Goal: Information Seeking & Learning: Learn about a topic

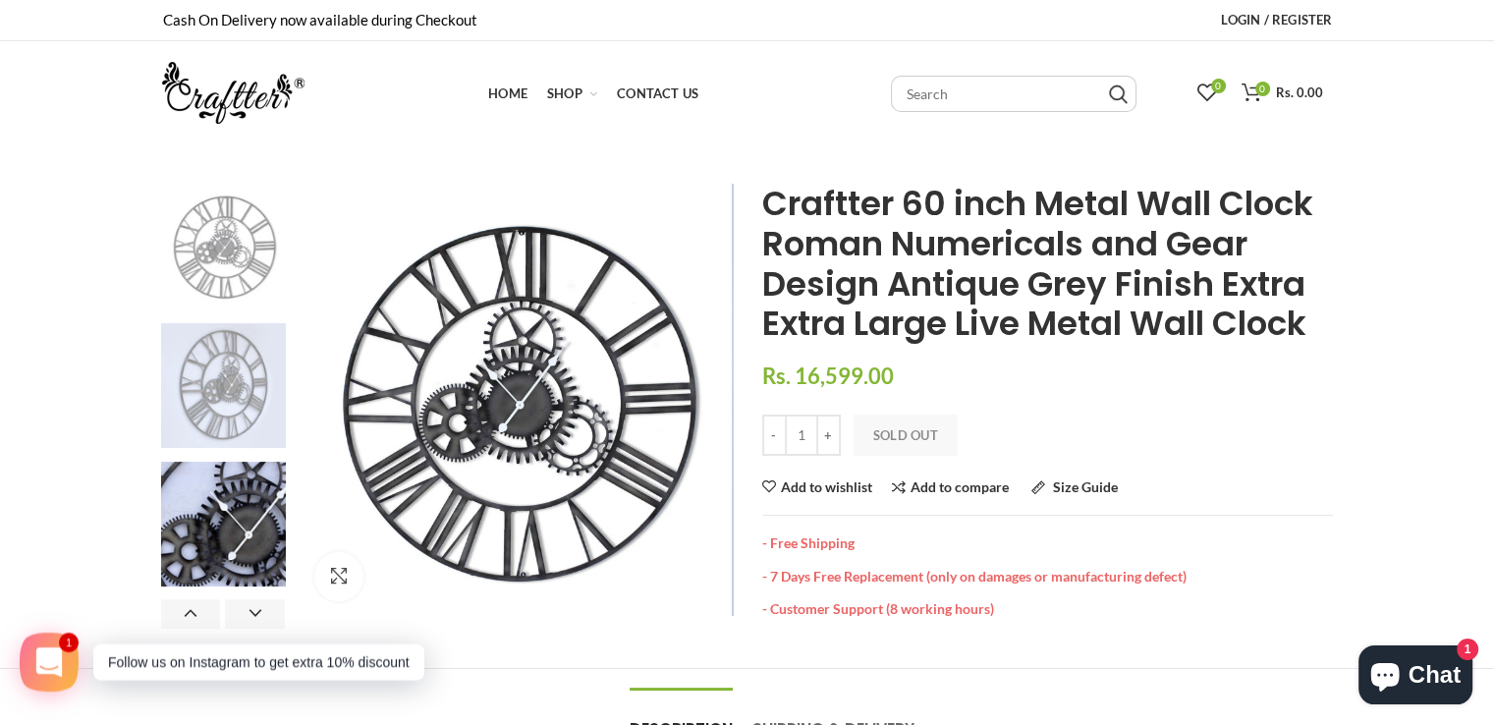
click at [206, 376] on img at bounding box center [223, 385] width 125 height 125
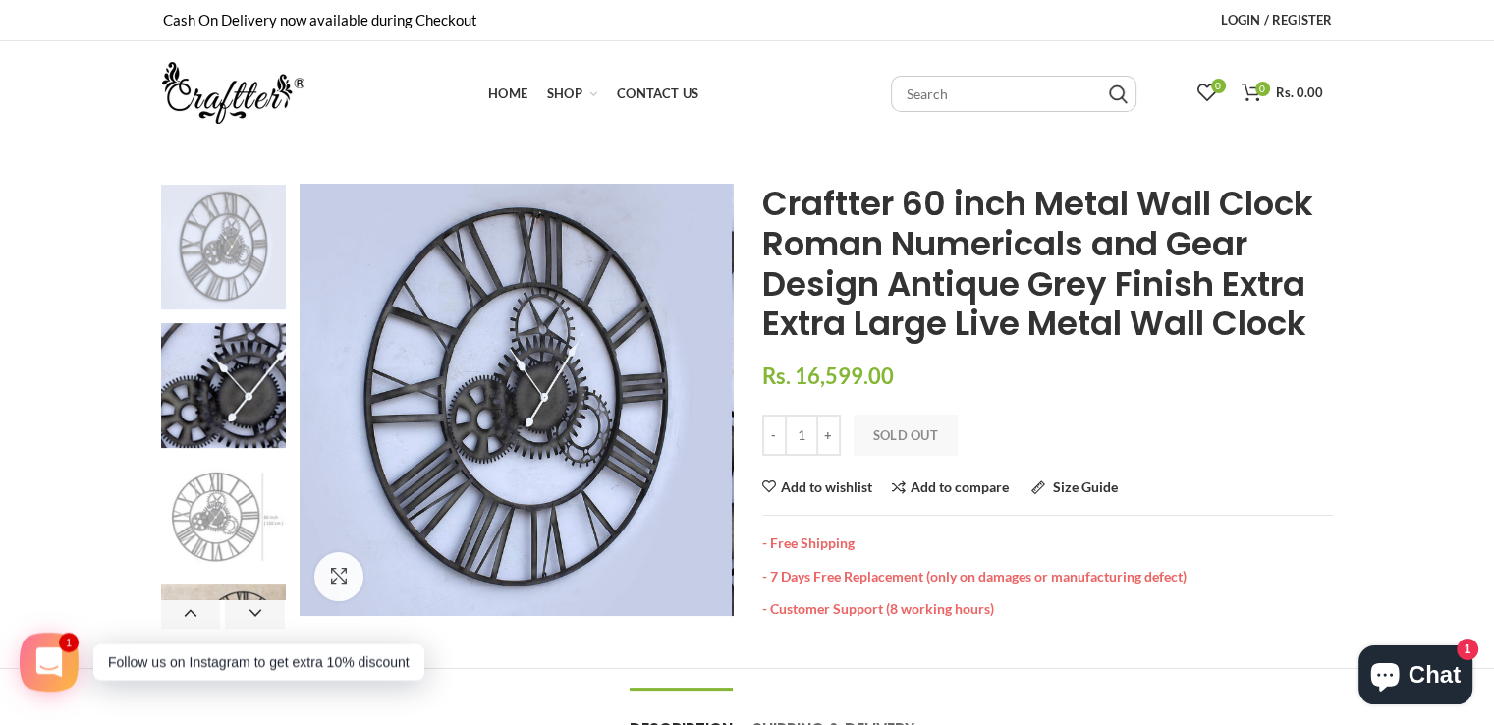
click at [212, 491] on img at bounding box center [223, 515] width 125 height 107
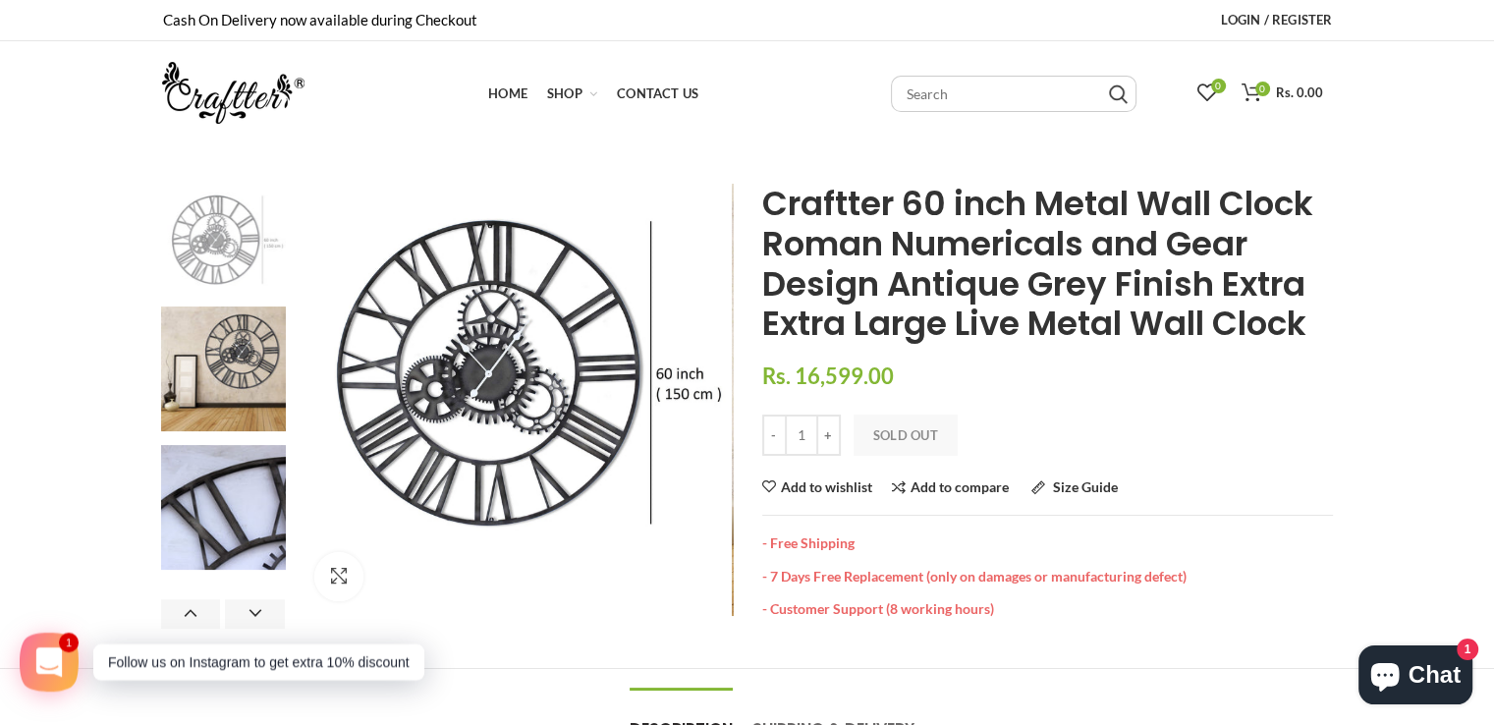
click at [225, 237] on img at bounding box center [223, 238] width 125 height 107
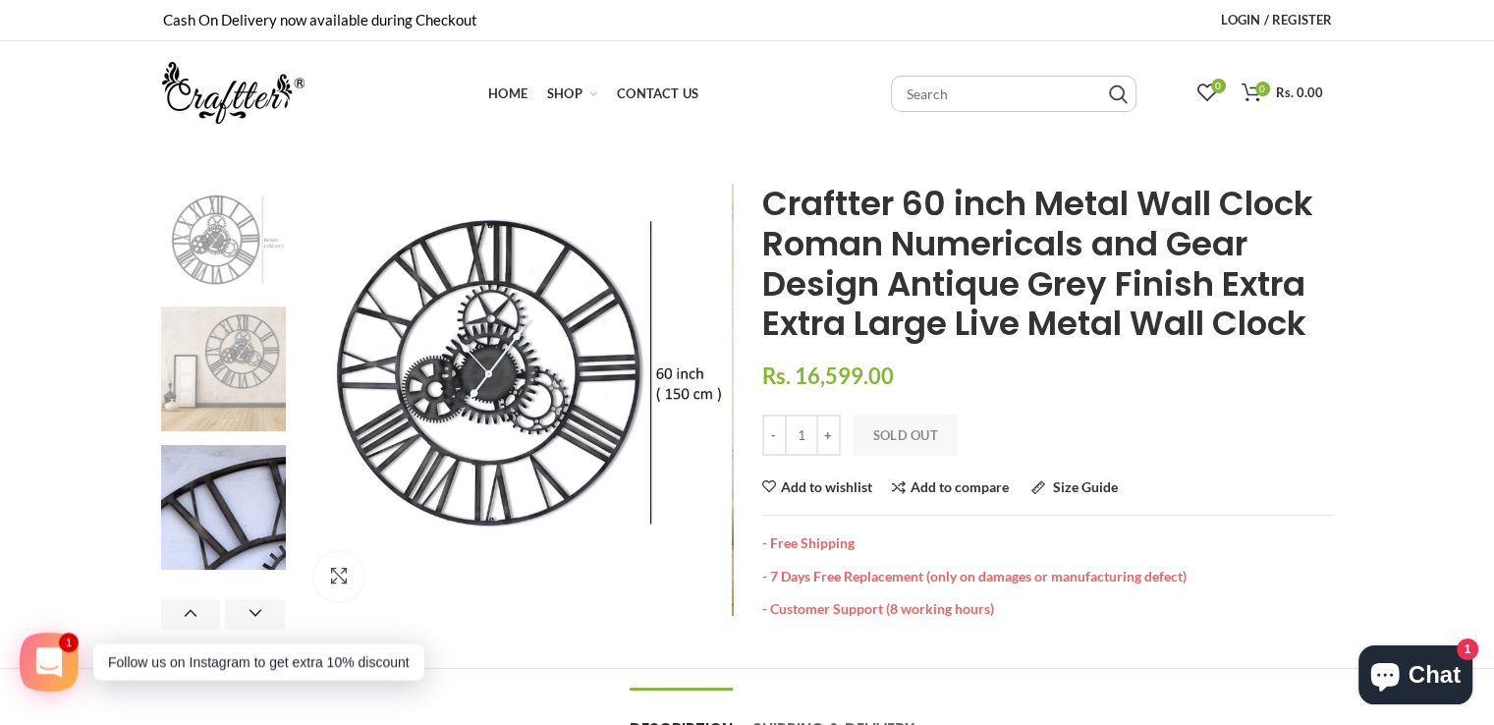
click at [220, 358] on img at bounding box center [223, 368] width 125 height 125
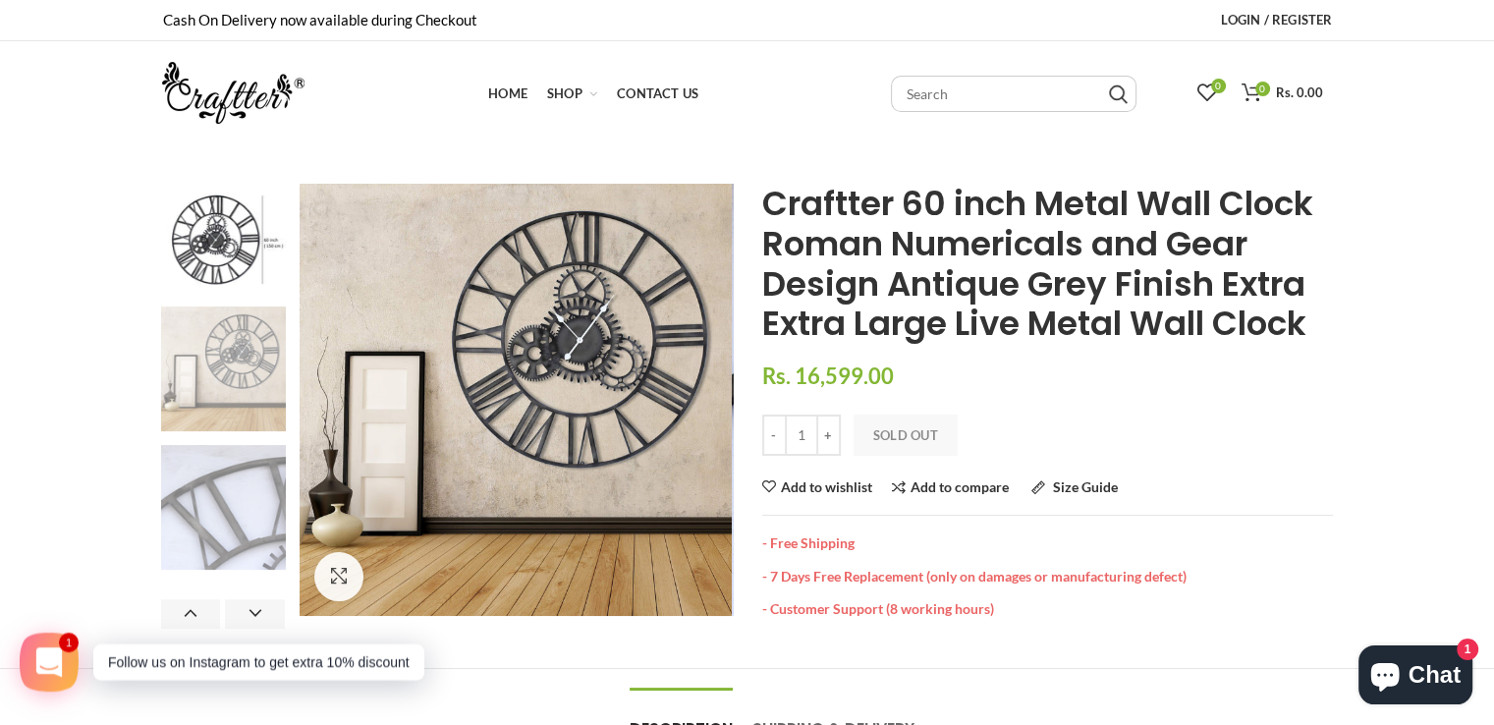
click at [223, 498] on img at bounding box center [223, 507] width 125 height 125
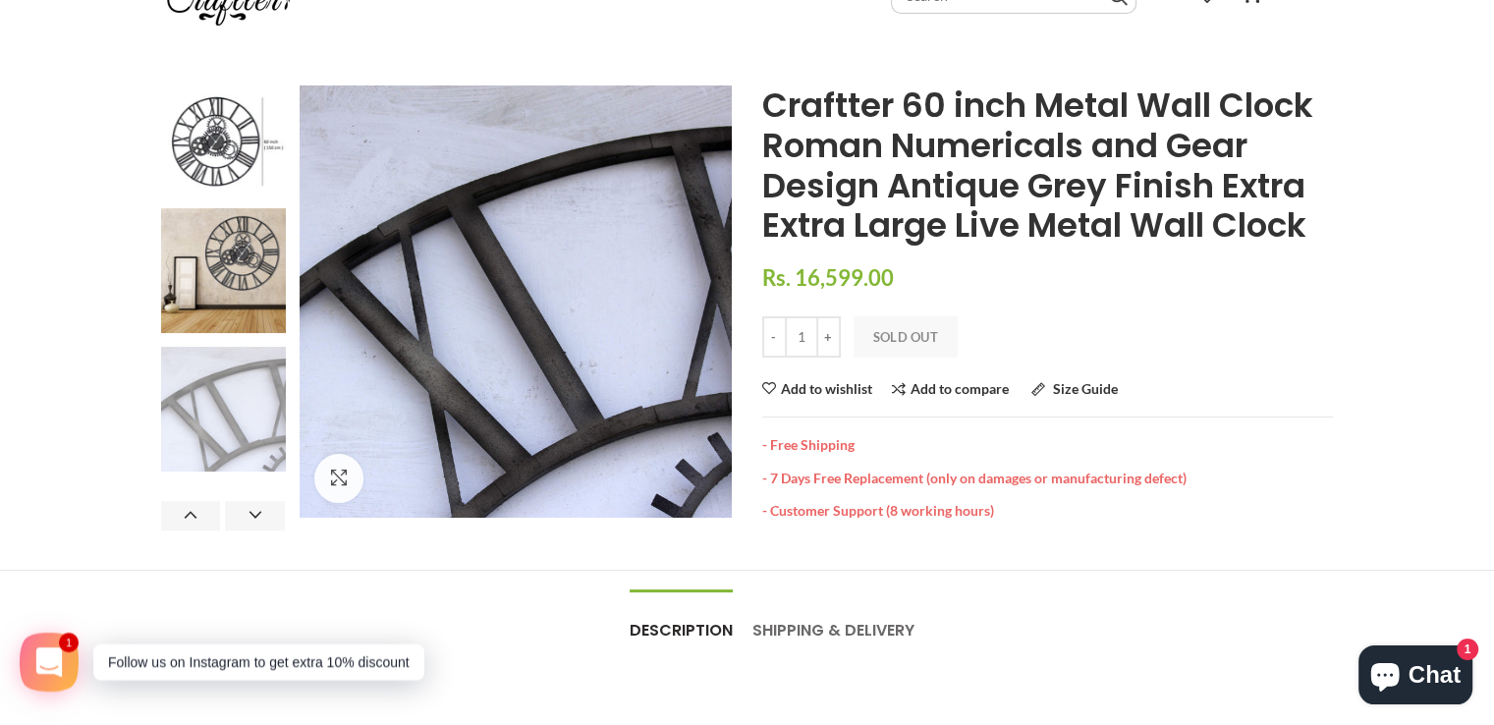
scroll to position [196, 0]
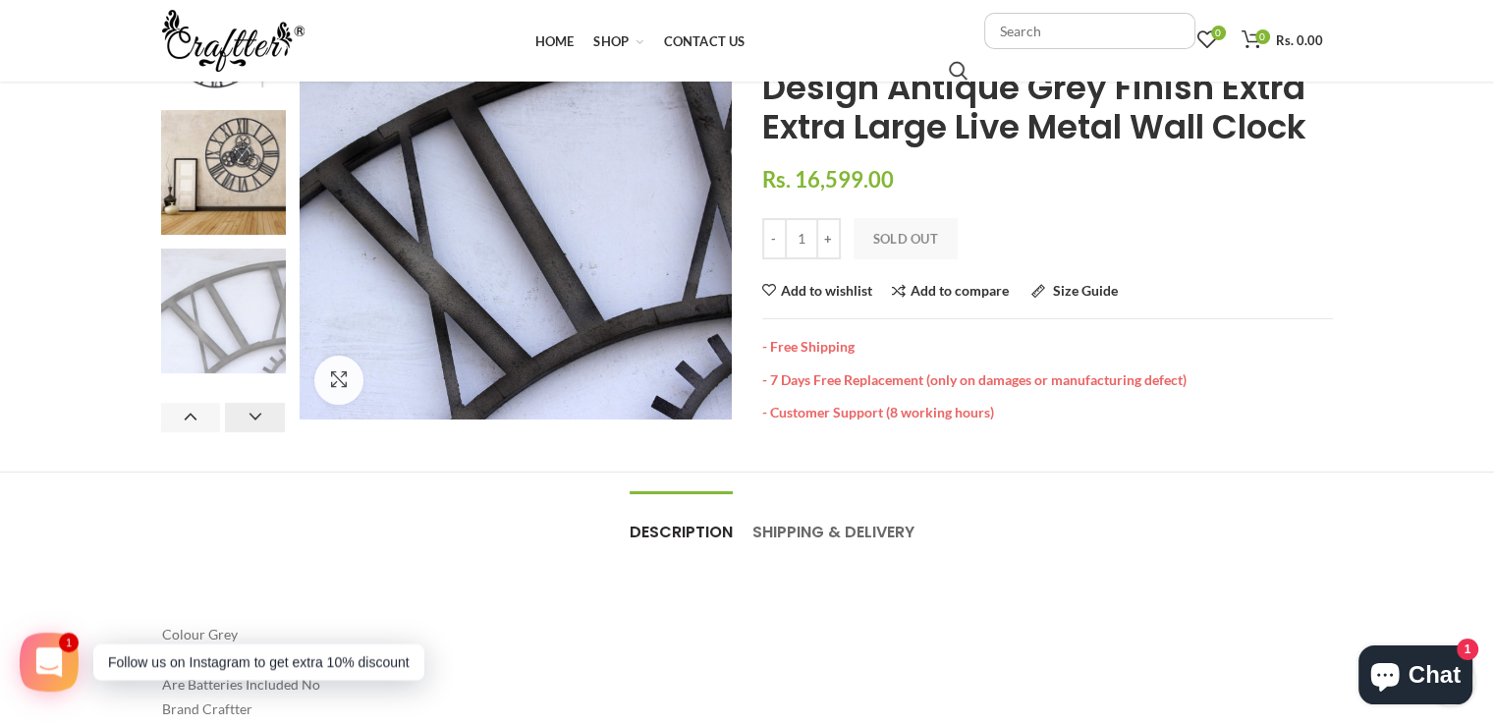
click at [263, 426] on button "Next" at bounding box center [255, 417] width 60 height 29
click at [188, 410] on button "Previous" at bounding box center [191, 417] width 60 height 29
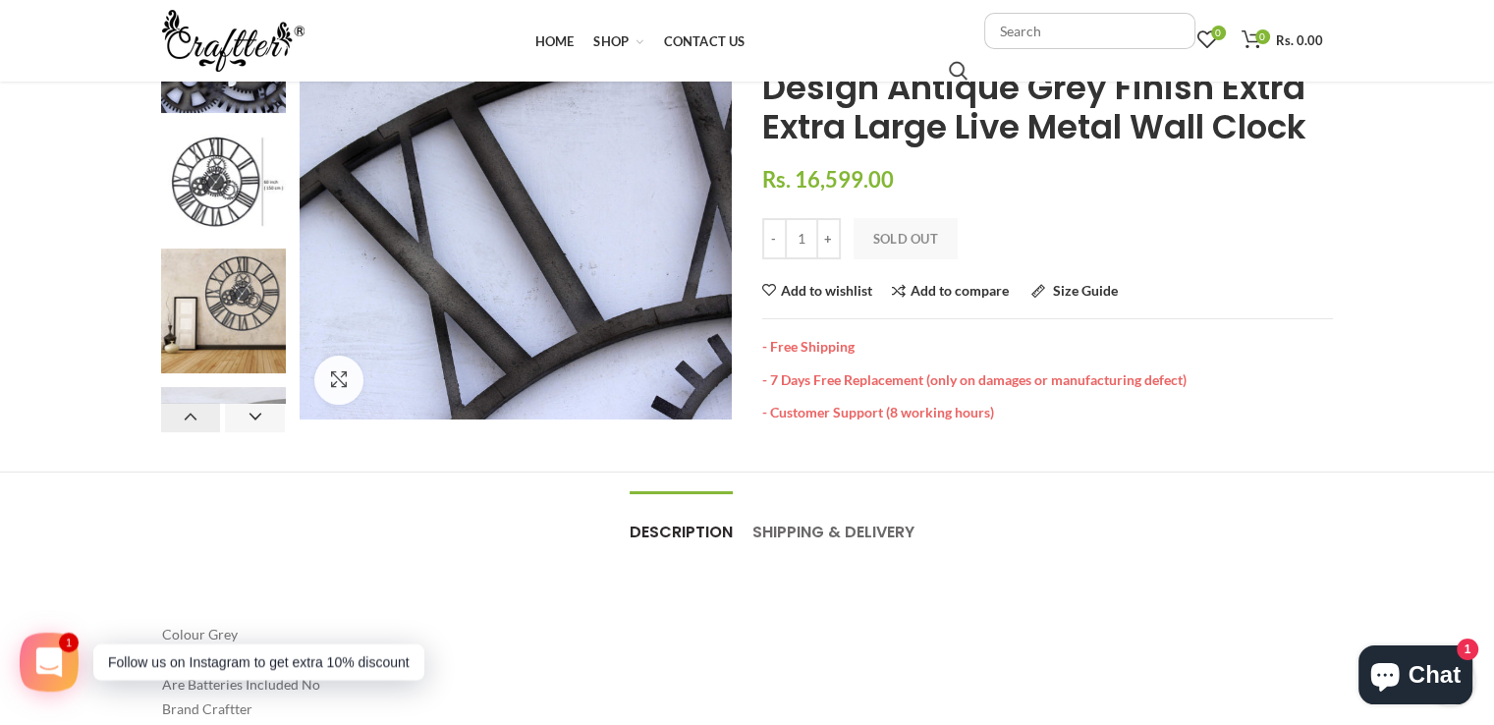
click at [189, 417] on button "Previous" at bounding box center [191, 417] width 60 height 29
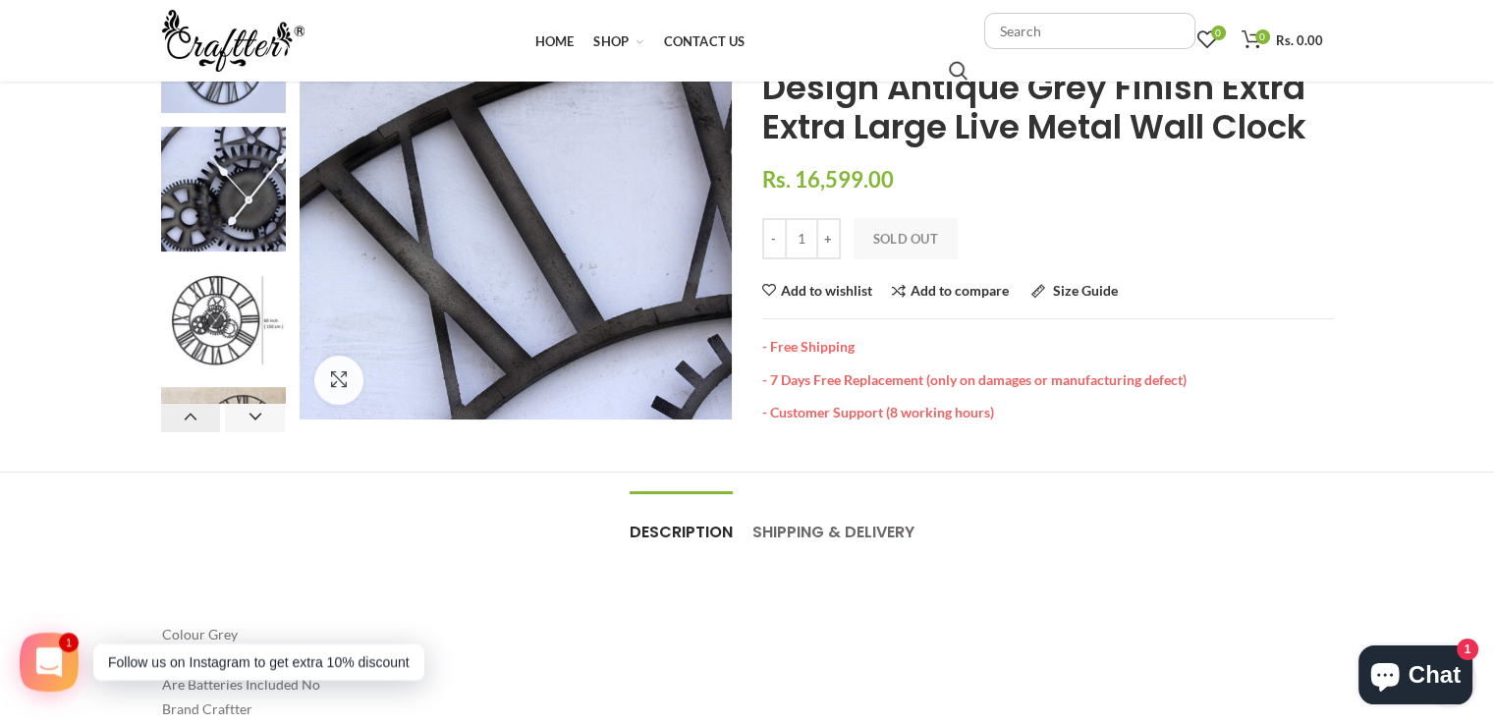
click at [189, 417] on button "Previous" at bounding box center [191, 417] width 60 height 29
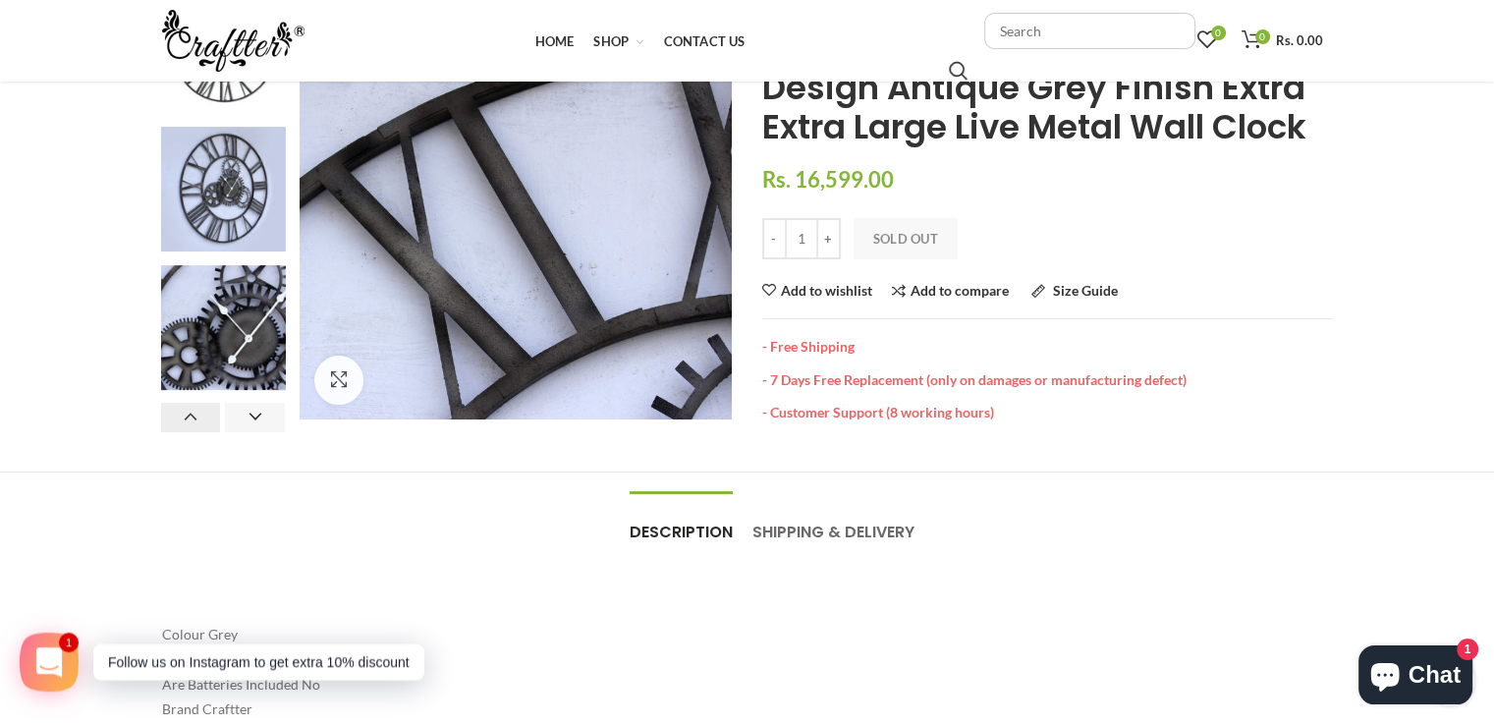
click at [189, 416] on button "Previous" at bounding box center [191, 417] width 60 height 29
click at [235, 92] on img at bounding box center [223, 49] width 125 height 125
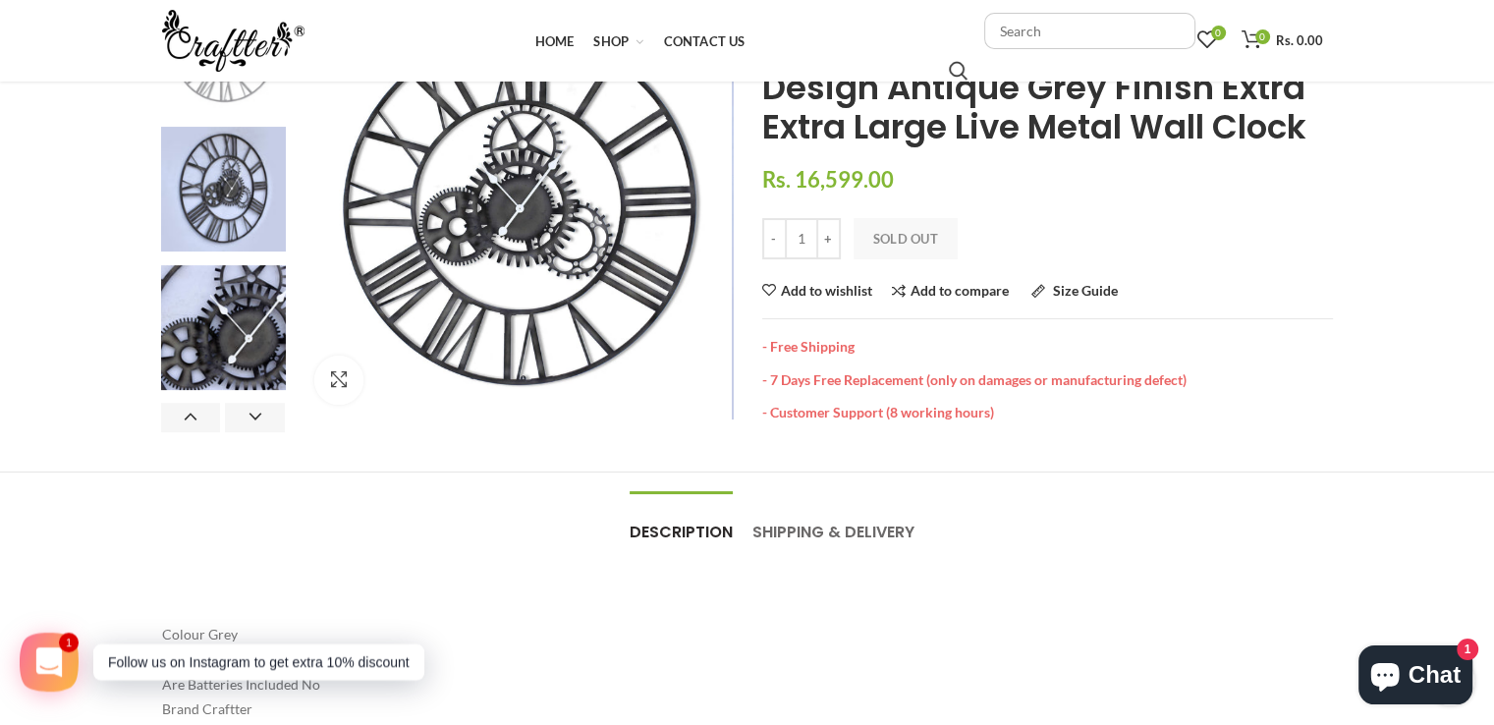
click at [216, 95] on img at bounding box center [223, 49] width 125 height 125
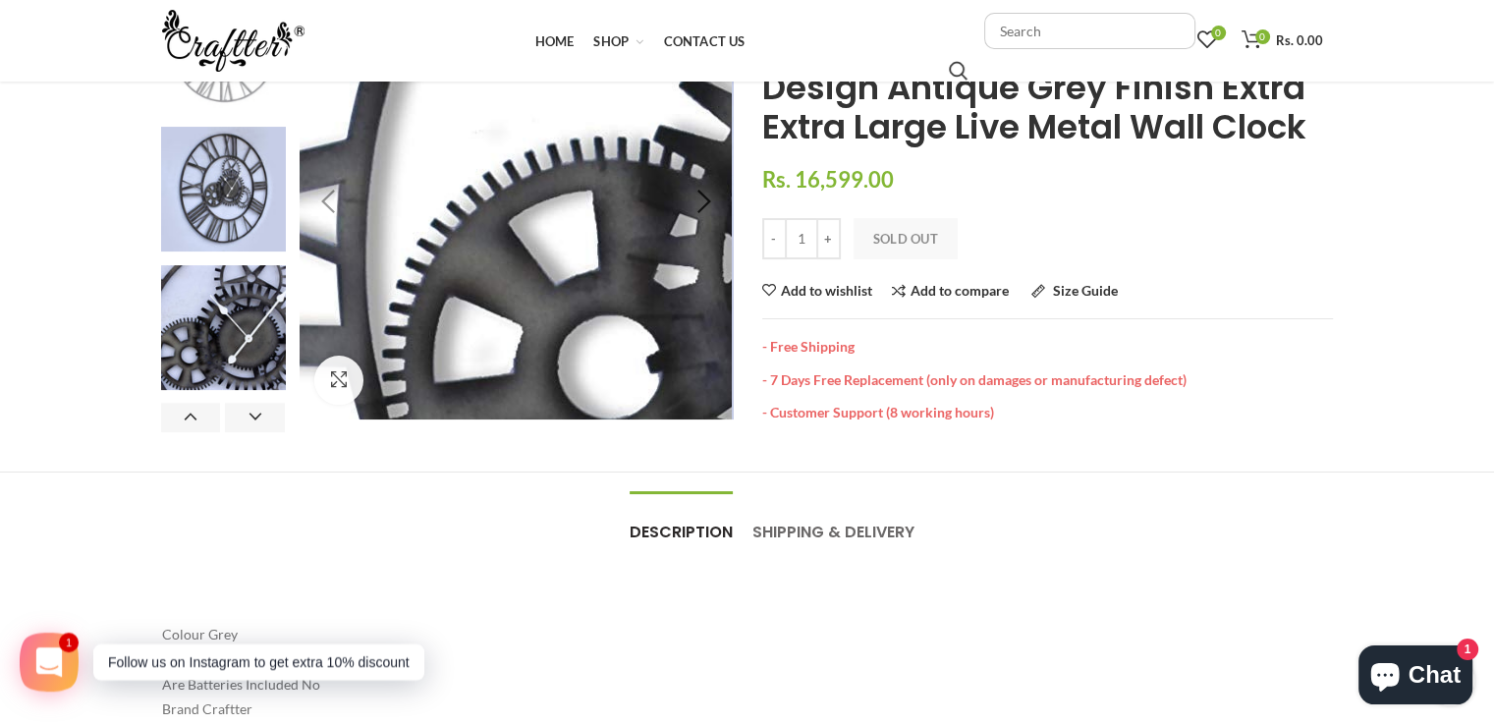
click at [426, 197] on img at bounding box center [947, 232] width 2514 height 2514
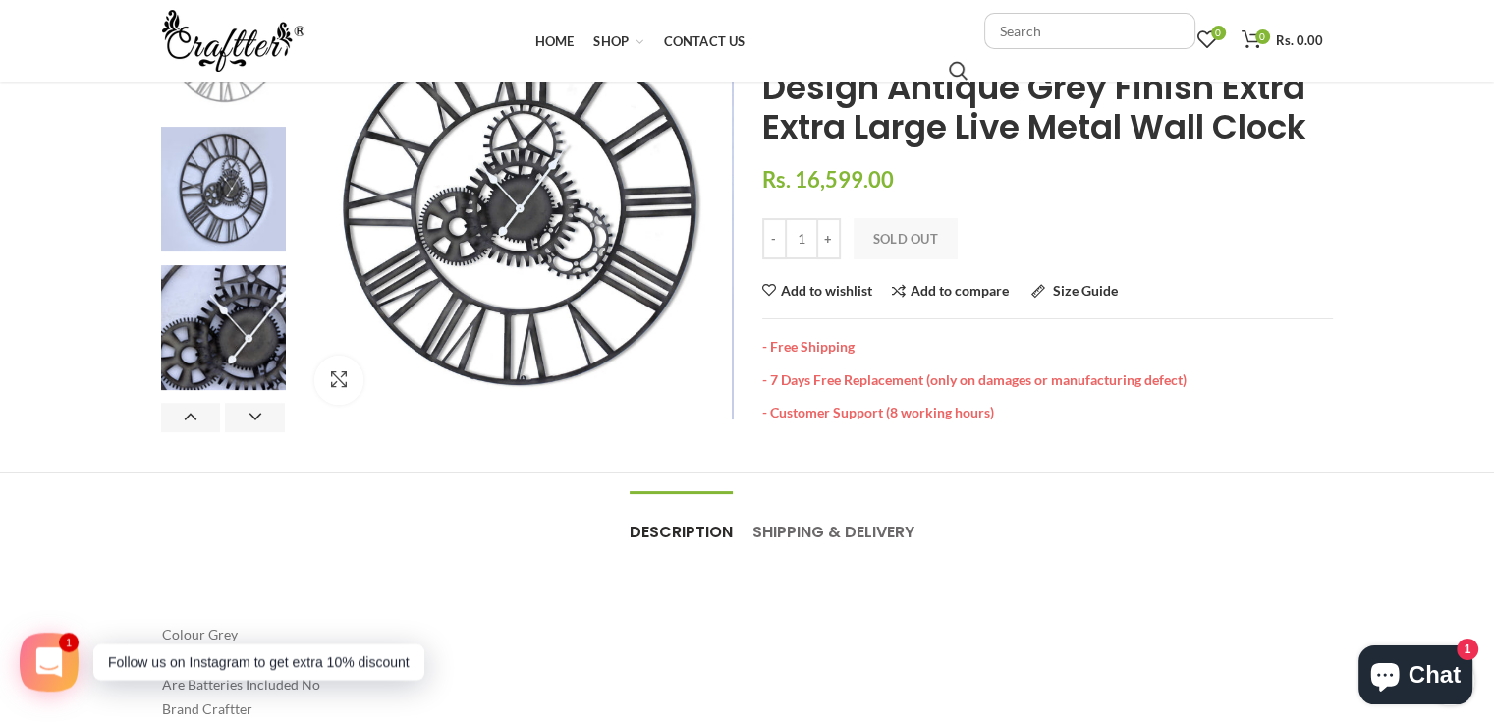
click at [434, 532] on ul "Description Description Shipping & Delivery Shipping & Delivery" at bounding box center [747, 532] width 1171 height 120
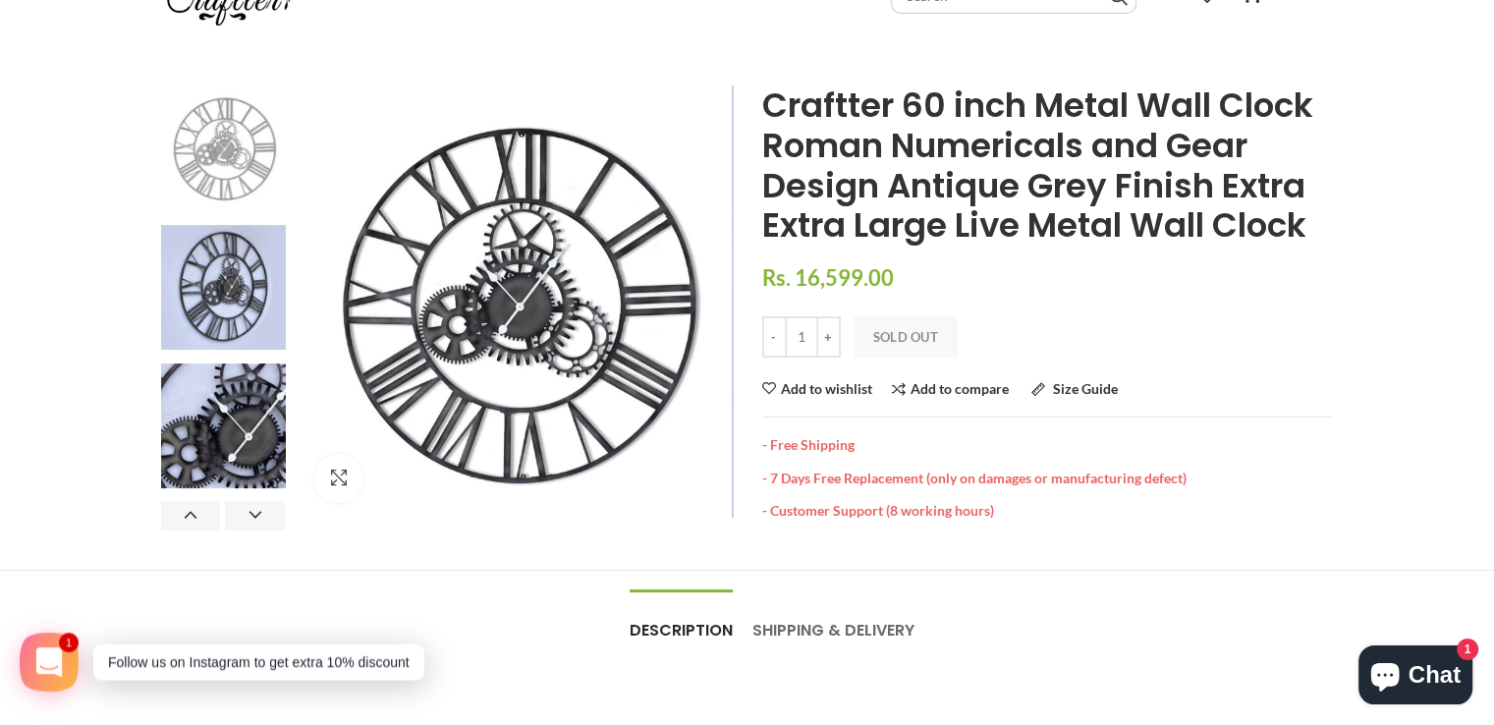
scroll to position [0, 0]
